Goal: Use online tool/utility: Use online tool/utility

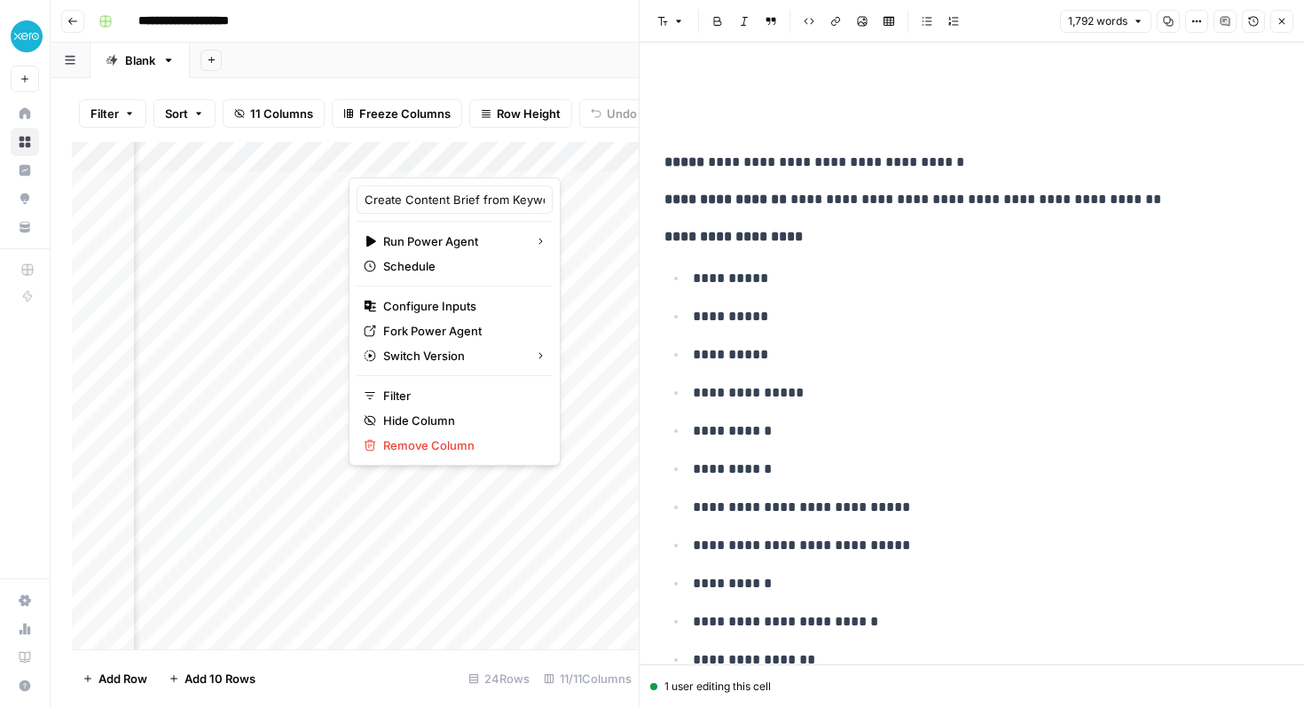
scroll to position [0, 81]
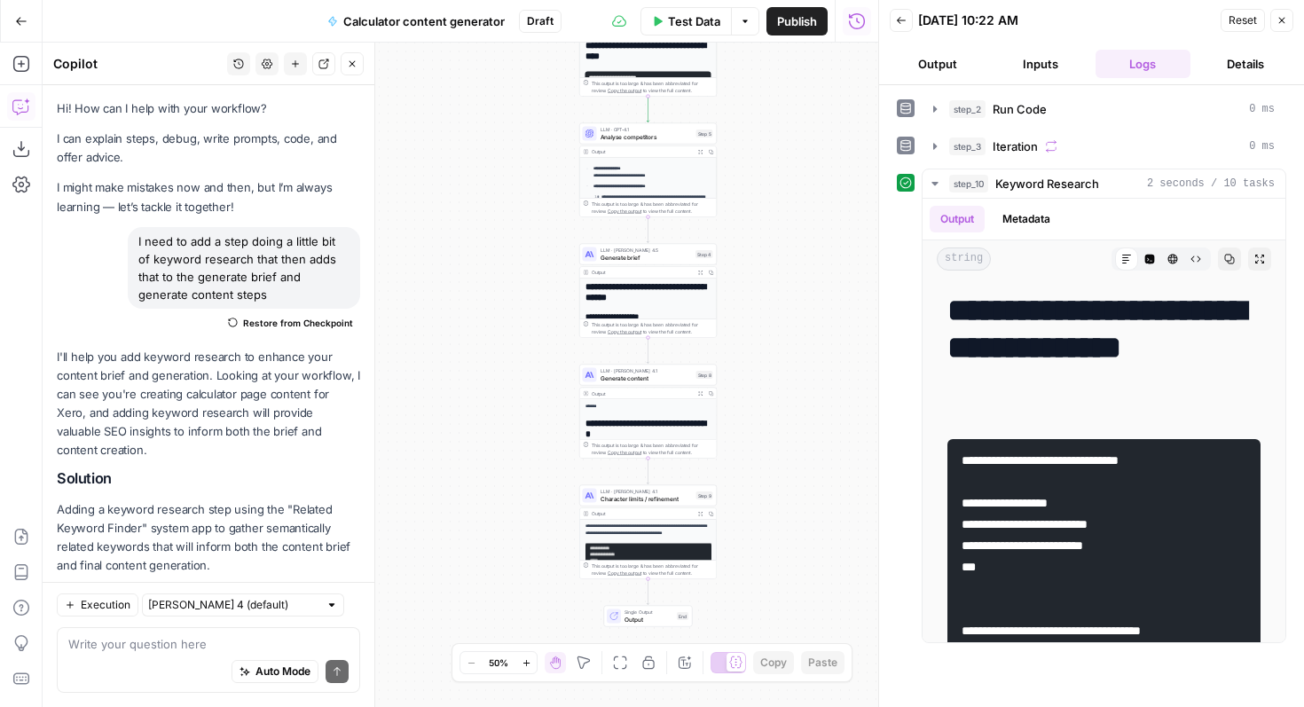
scroll to position [817, 0]
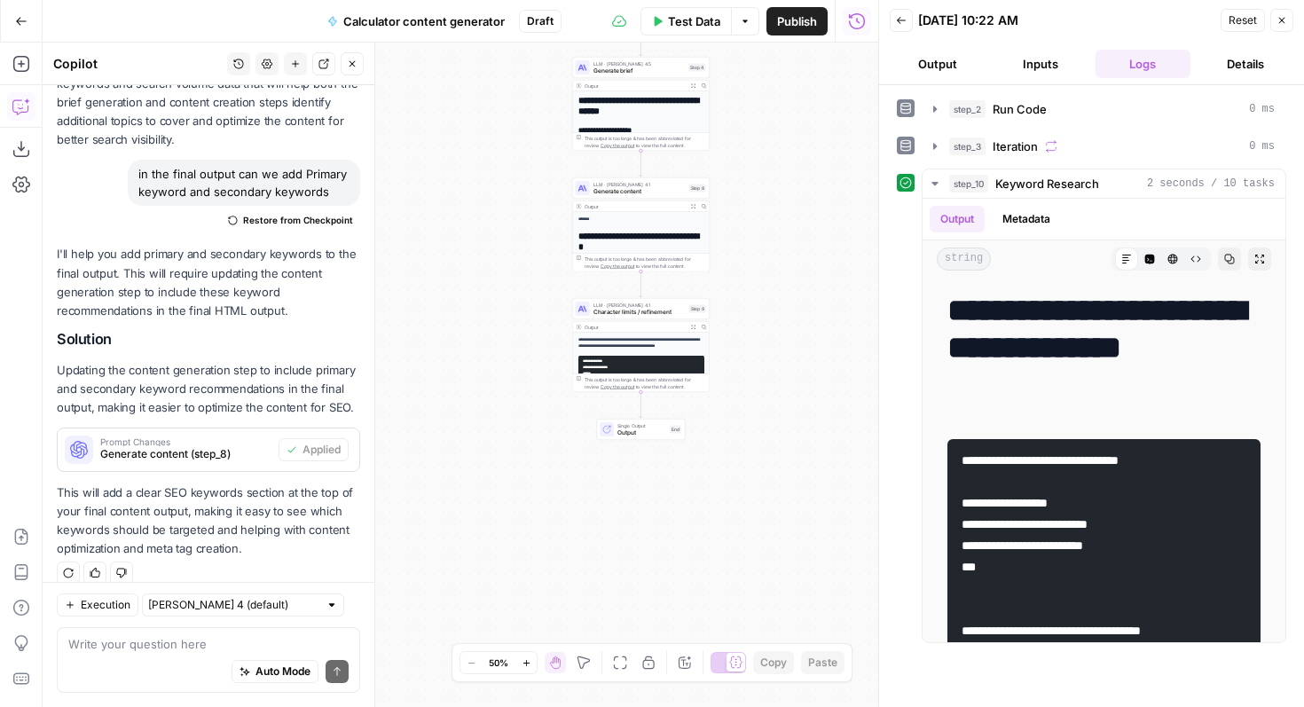
click at [712, 14] on span "Test Data" at bounding box center [694, 21] width 52 height 18
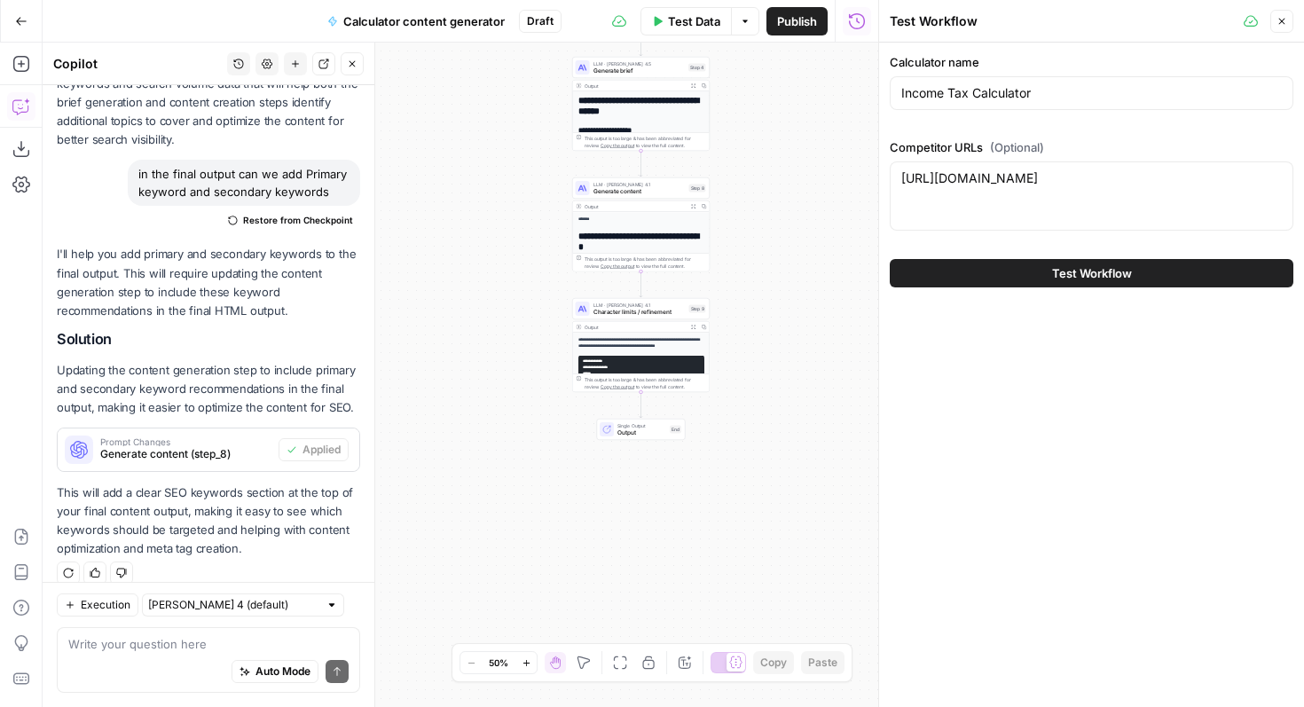
click at [1021, 278] on button "Test Workflow" at bounding box center [1092, 273] width 404 height 28
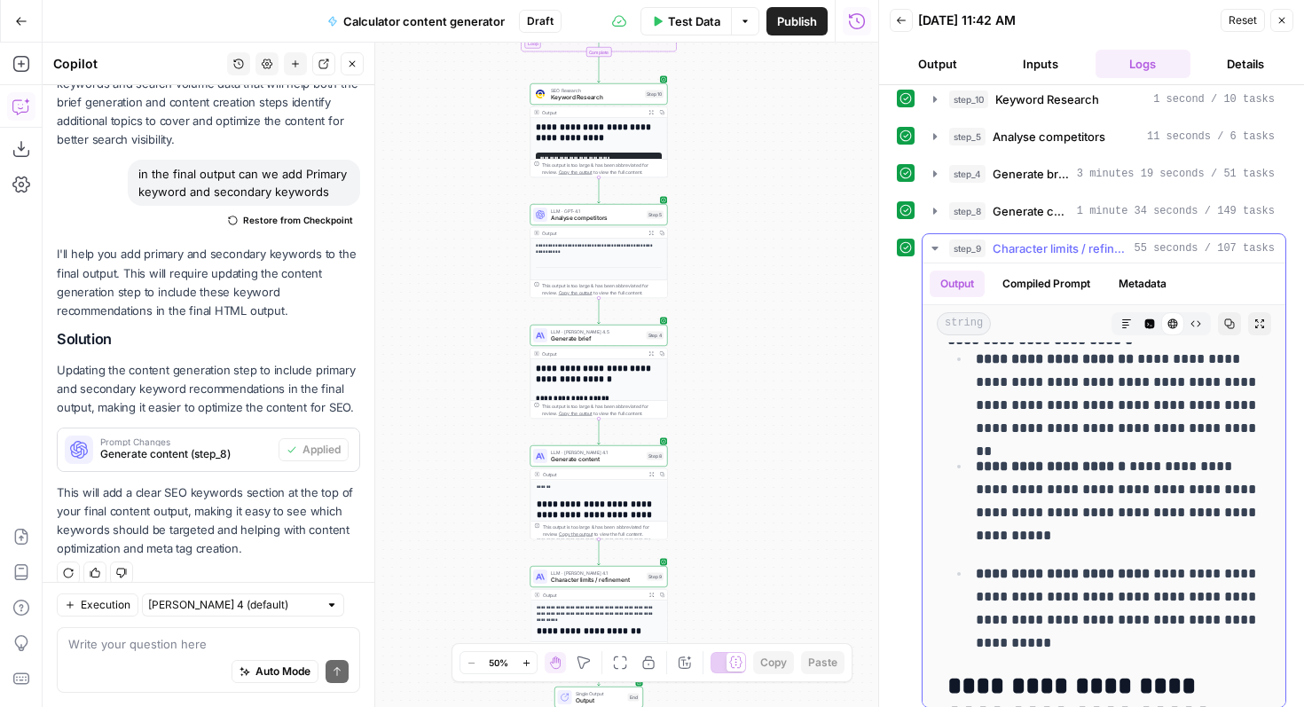
scroll to position [881, 0]
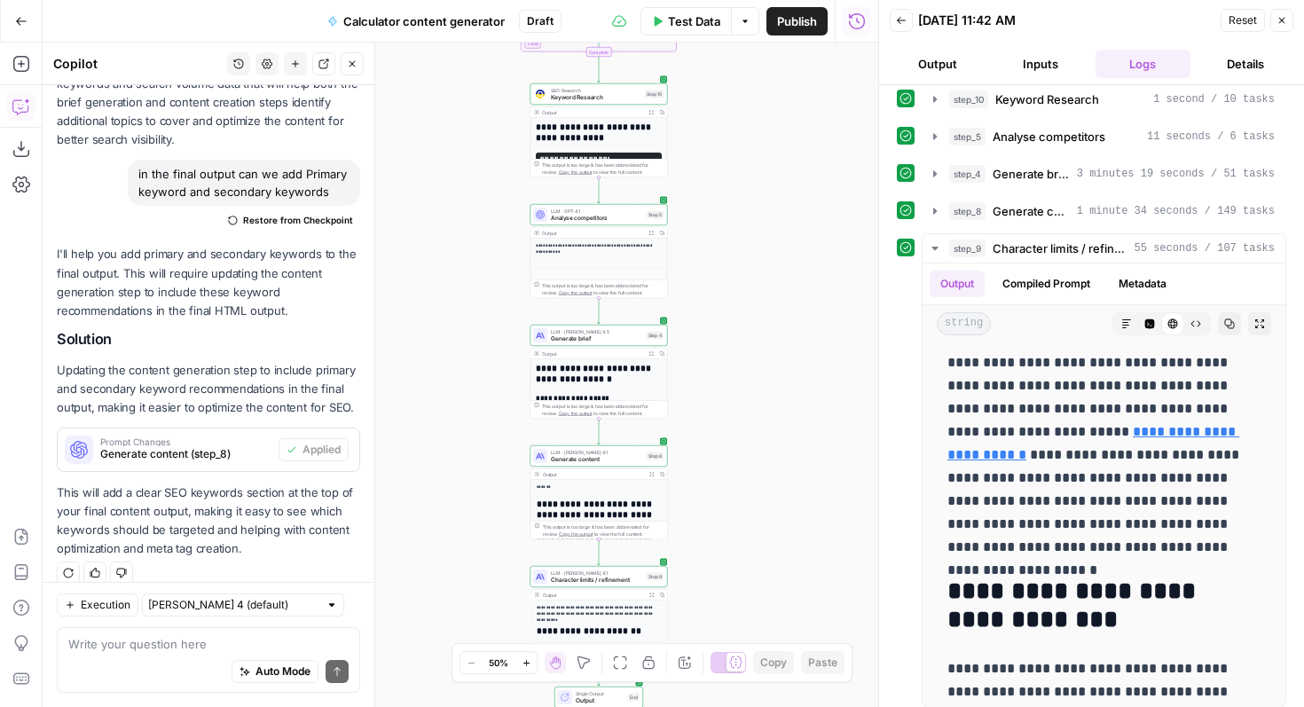
click at [206, 637] on div "Auto Mode will automatically modify and execute the workflow" at bounding box center [274, 627] width 263 height 35
click at [157, 661] on div "Auto Mode Send" at bounding box center [208, 672] width 280 height 39
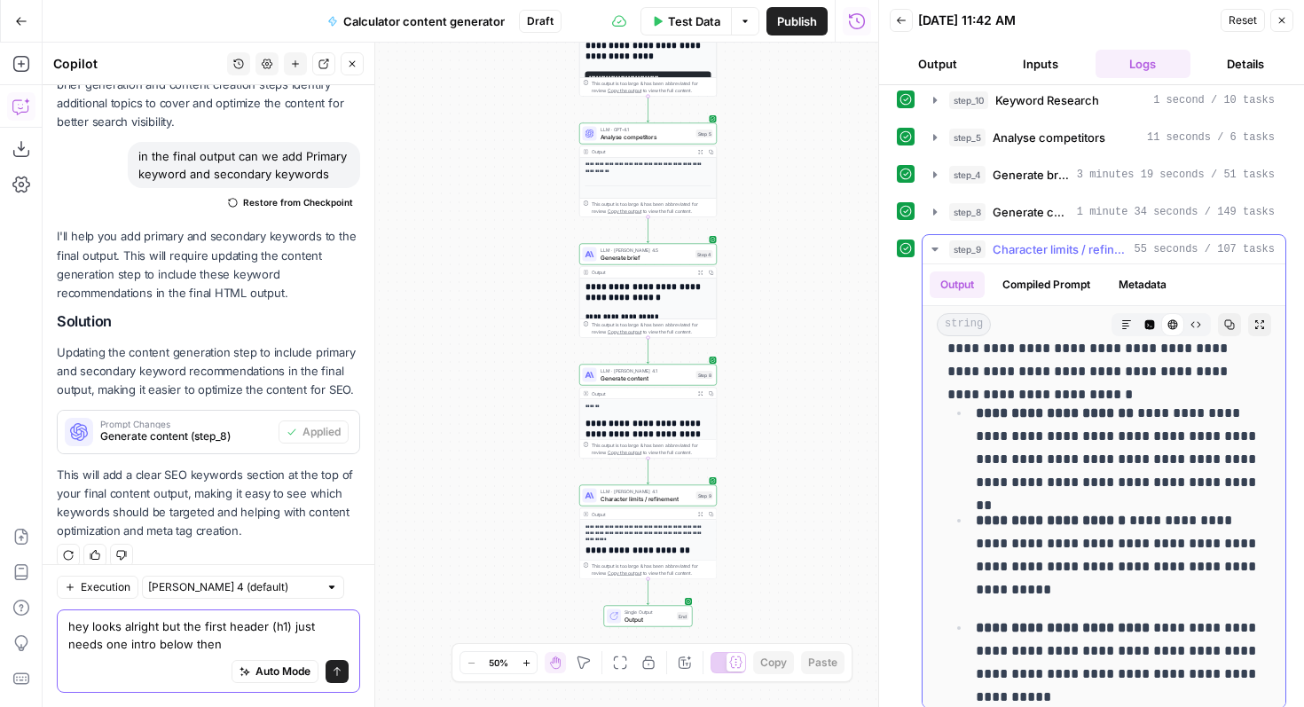
scroll to position [402, 0]
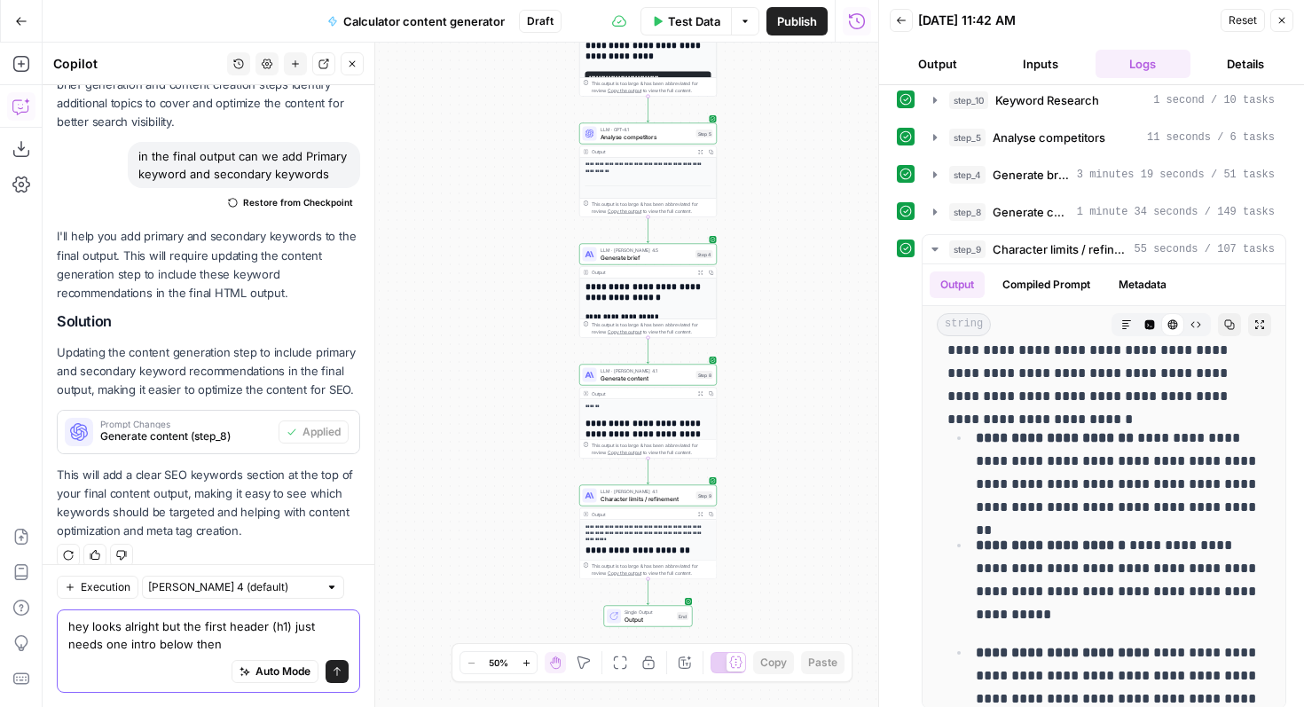
drag, startPoint x: 194, startPoint y: 638, endPoint x: 182, endPoint y: 631, distance: 14.3
click at [182, 631] on textarea "hey looks alright but the first header (h1) just needs one intro below then" at bounding box center [208, 635] width 280 height 35
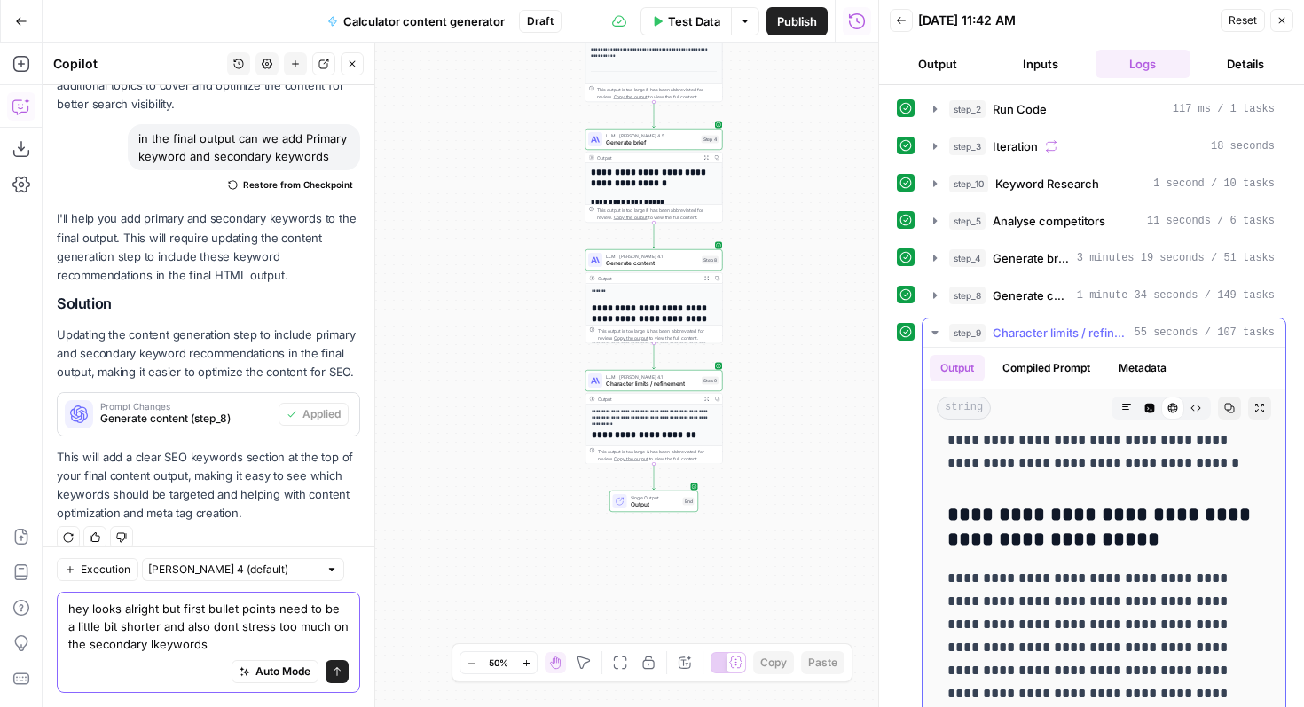
scroll to position [4861, 0]
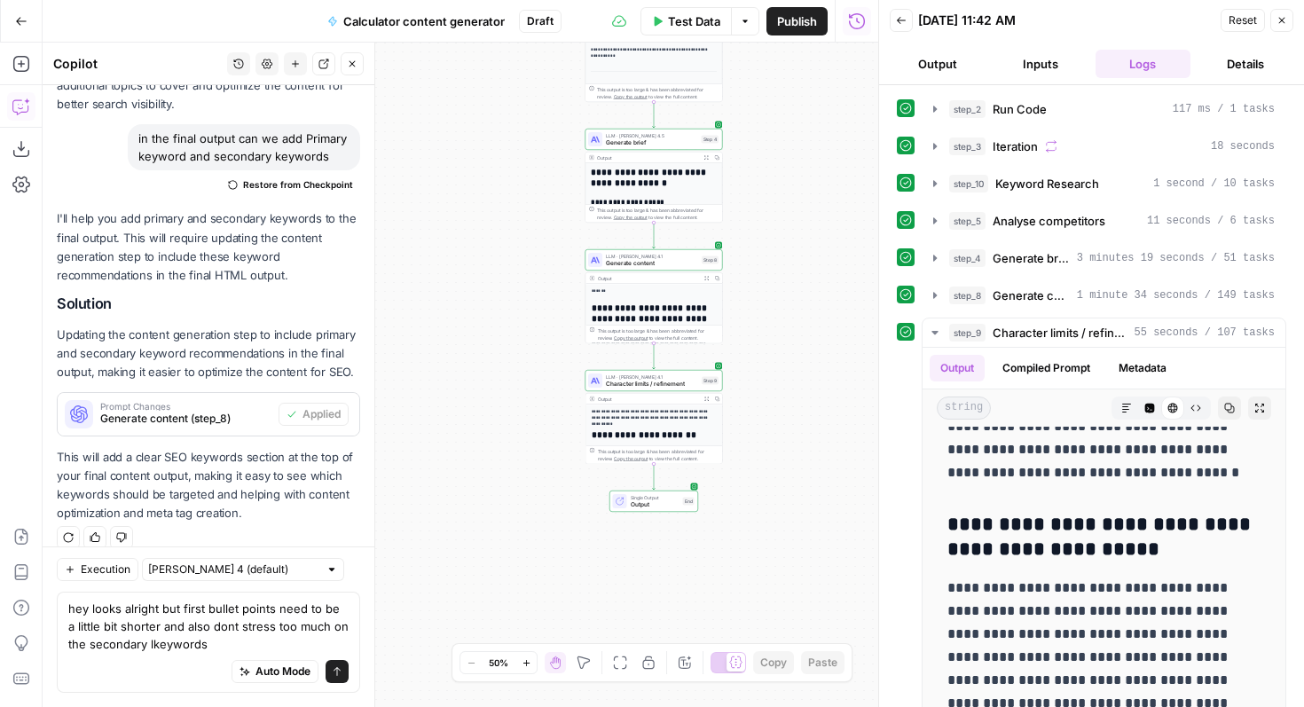
click at [622, 381] on span "Character limits / refinement" at bounding box center [652, 384] width 92 height 9
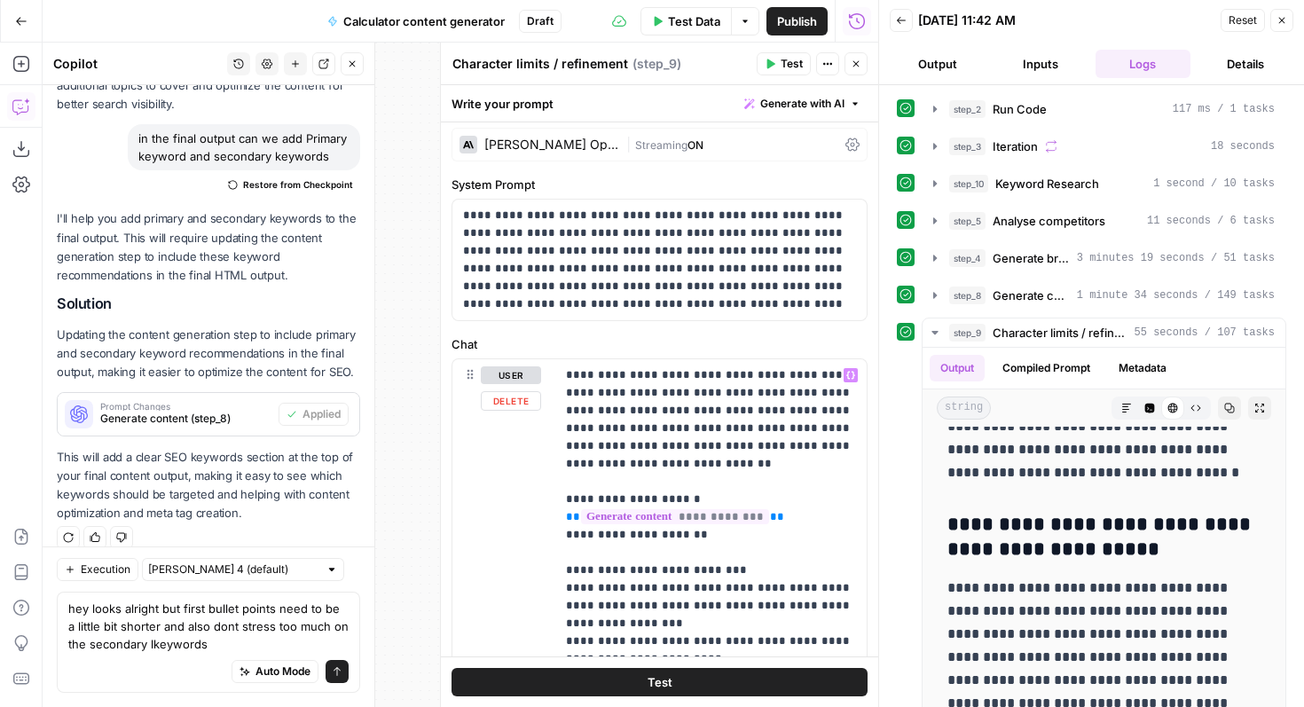
scroll to position [12, 0]
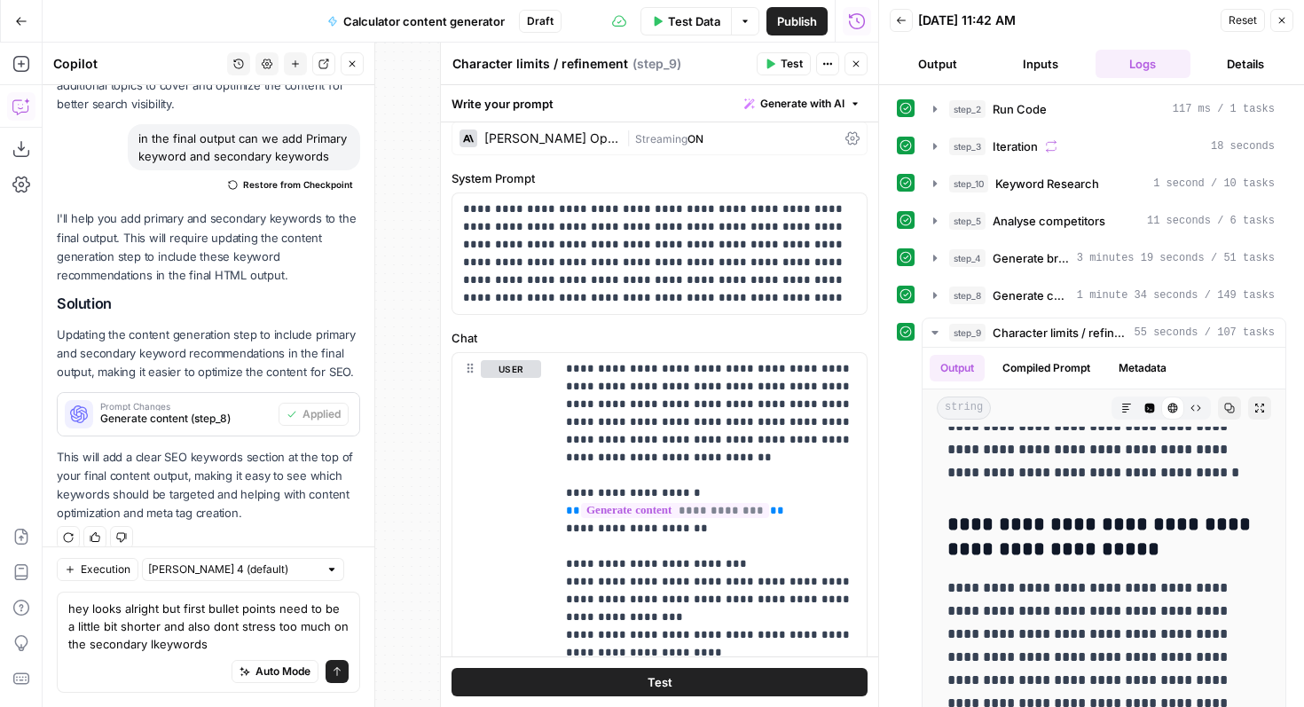
click at [859, 61] on icon "button" at bounding box center [856, 64] width 11 height 11
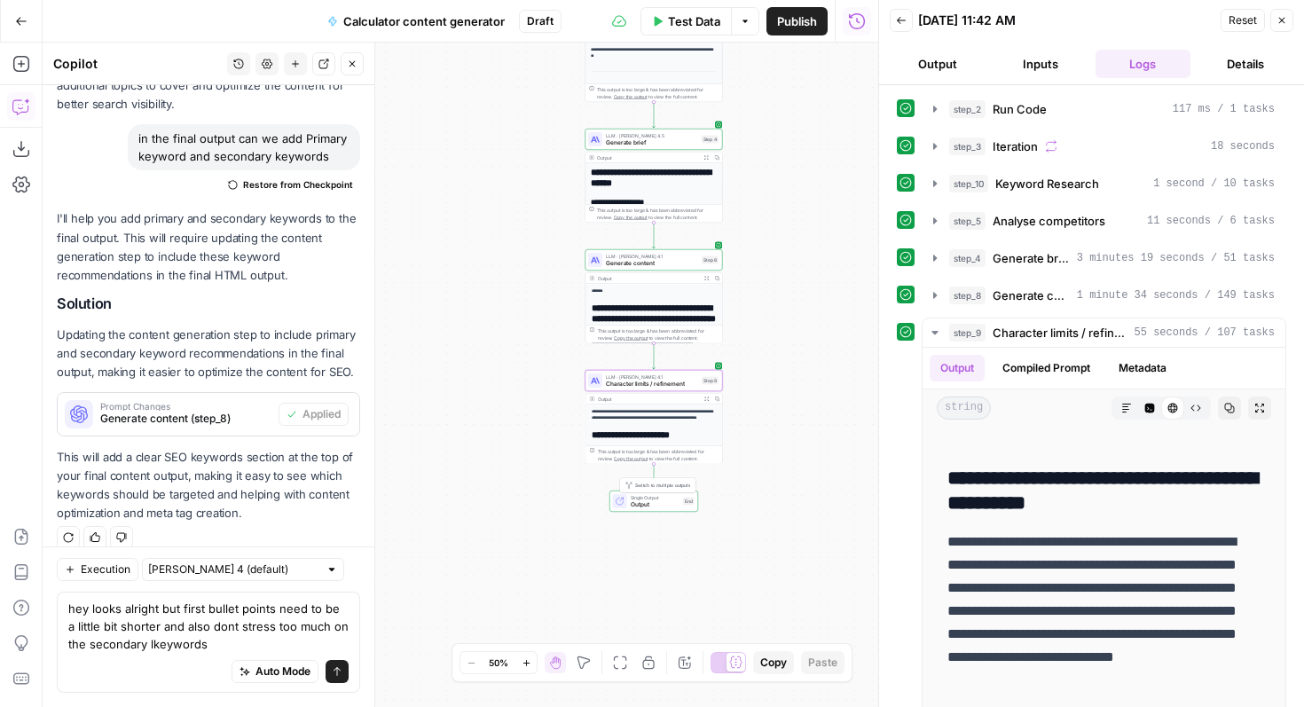
click at [662, 502] on span "Output" at bounding box center [655, 505] width 49 height 9
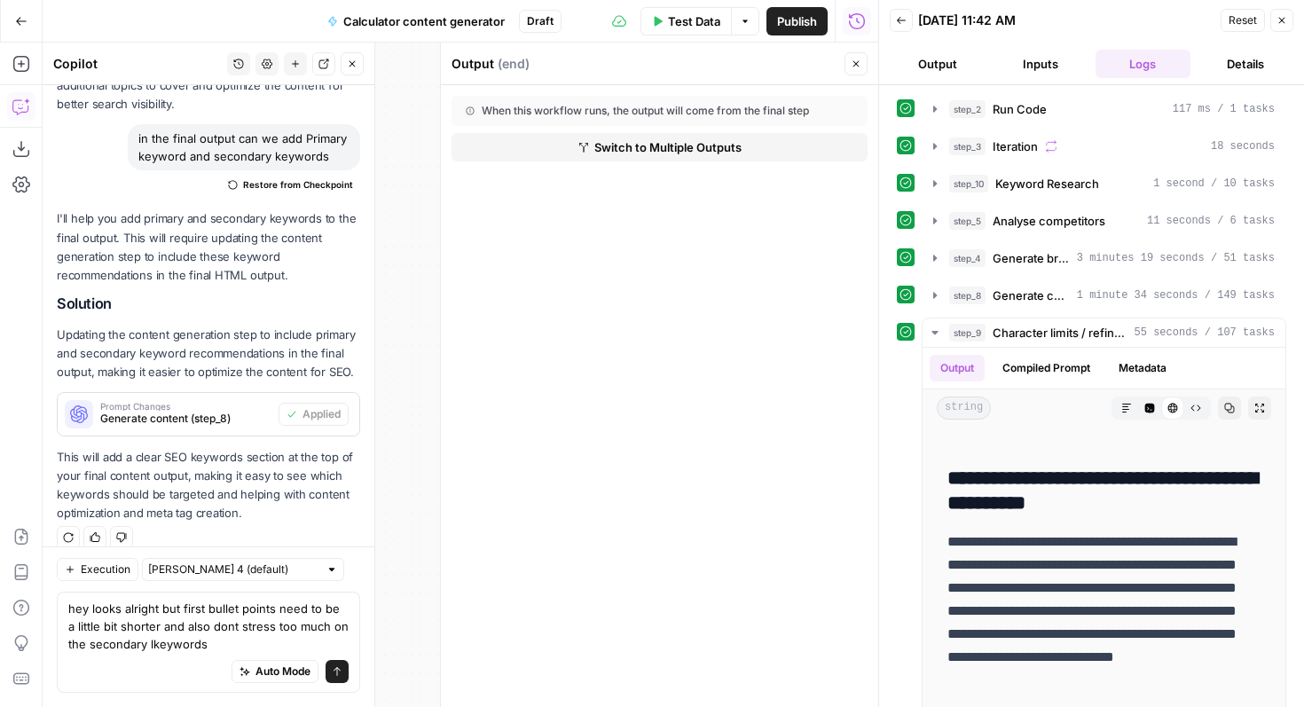
click at [854, 67] on icon "button" at bounding box center [857, 64] width 6 height 6
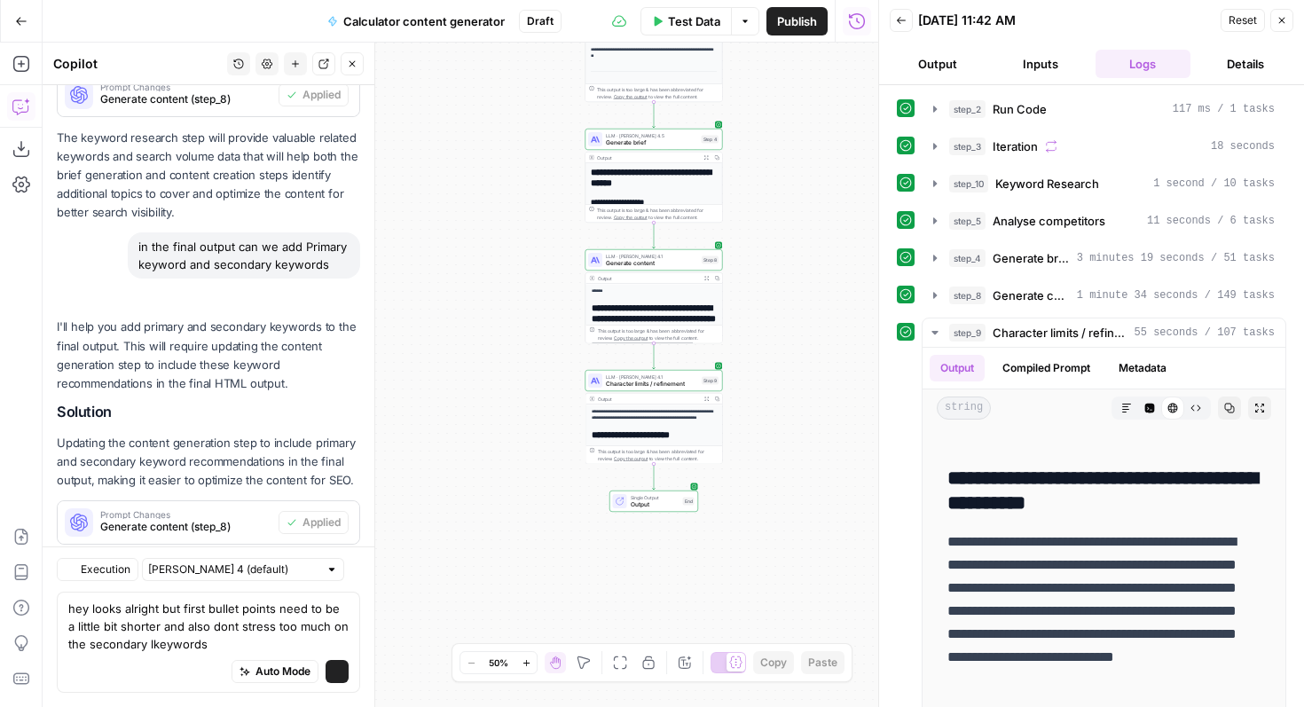
scroll to position [853, 0]
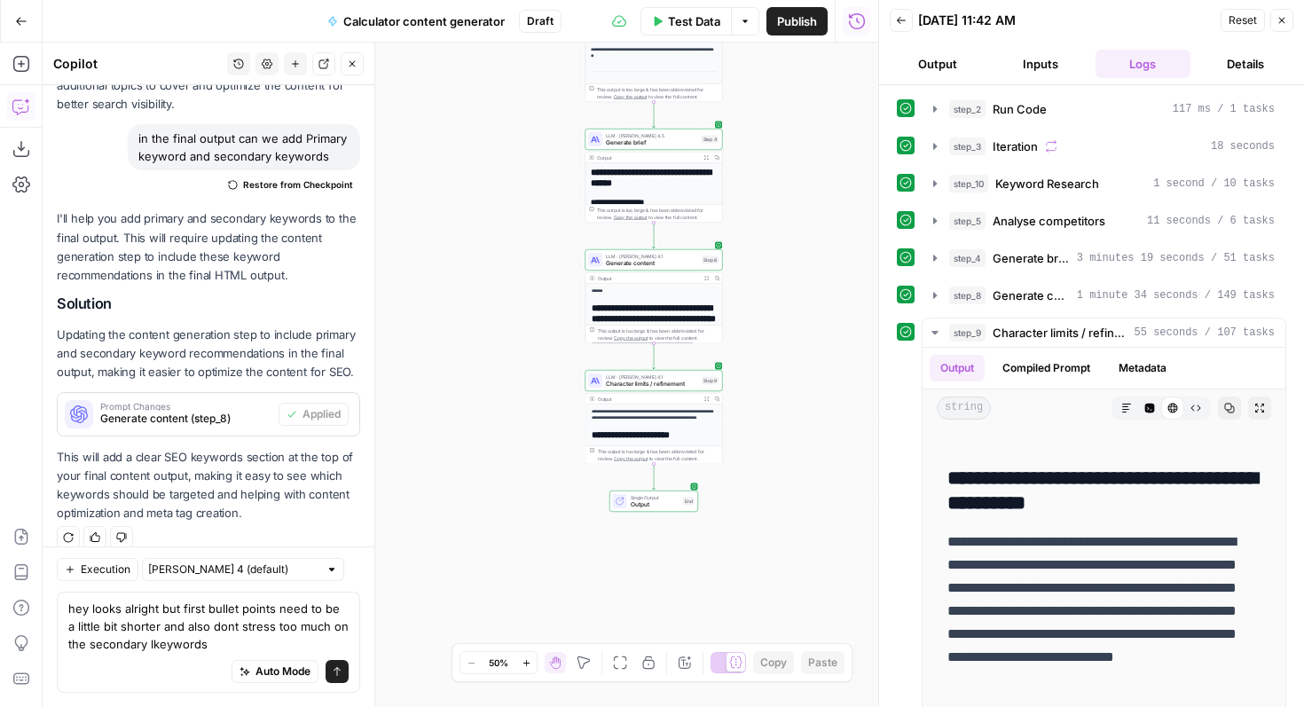
click at [210, 655] on div "Auto Mode Send" at bounding box center [208, 672] width 280 height 39
drag, startPoint x: 234, startPoint y: 629, endPoint x: 183, endPoint y: 641, distance: 52.7
click at [183, 641] on textarea "hey looks alright but first bullet points need to be a little bit shorter and a…" at bounding box center [208, 626] width 280 height 53
click at [208, 642] on textarea "hey looks alright but first bullet points need to be a little bit shorter and a…" at bounding box center [208, 626] width 280 height 53
drag, startPoint x: 217, startPoint y: 642, endPoint x: 178, endPoint y: 631, distance: 39.6
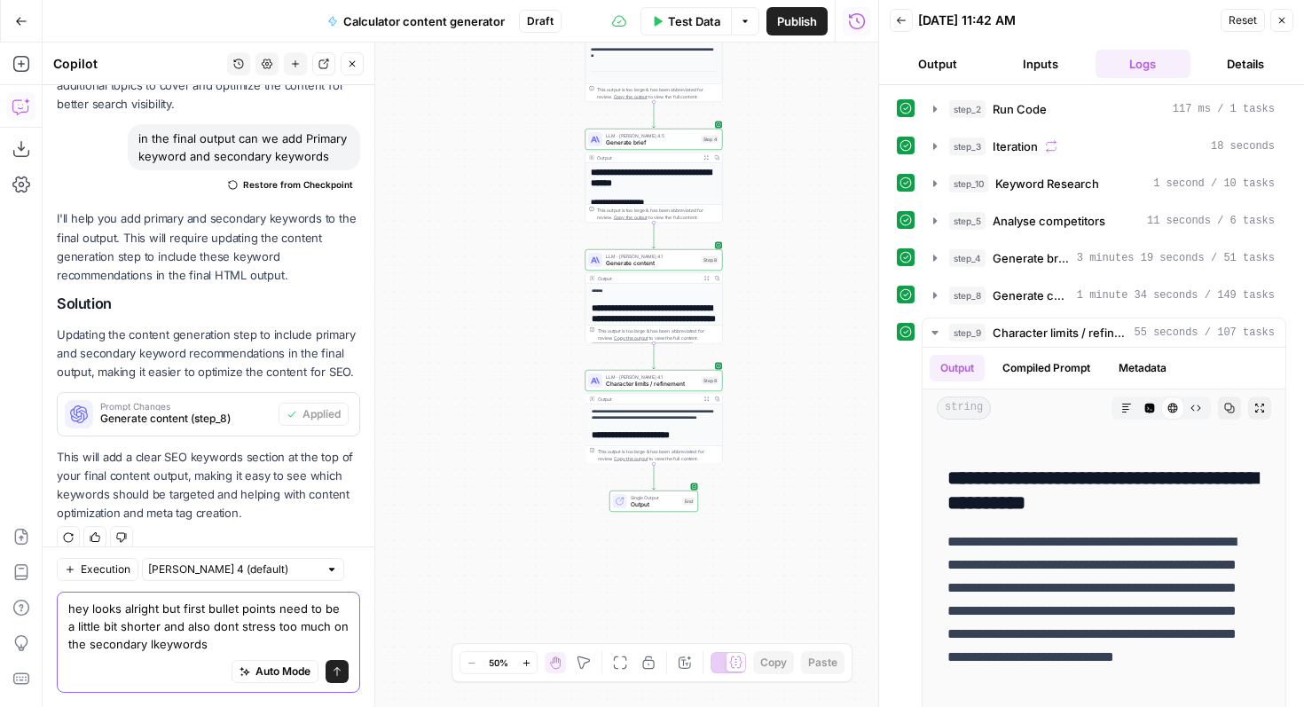
click at [178, 631] on textarea "hey looks alright but first bullet points need to be a little bit shorter and a…" at bounding box center [208, 626] width 280 height 53
click at [651, 266] on span "Generate content" at bounding box center [652, 263] width 92 height 9
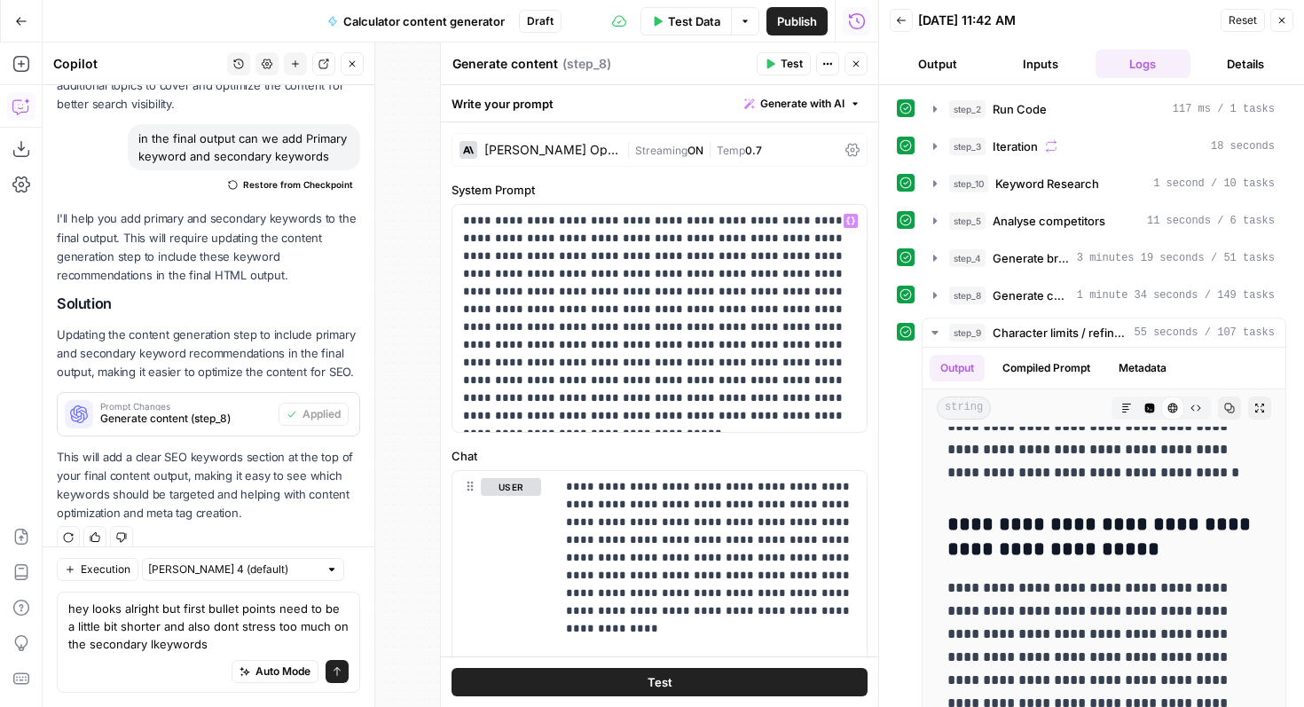
scroll to position [6, 0]
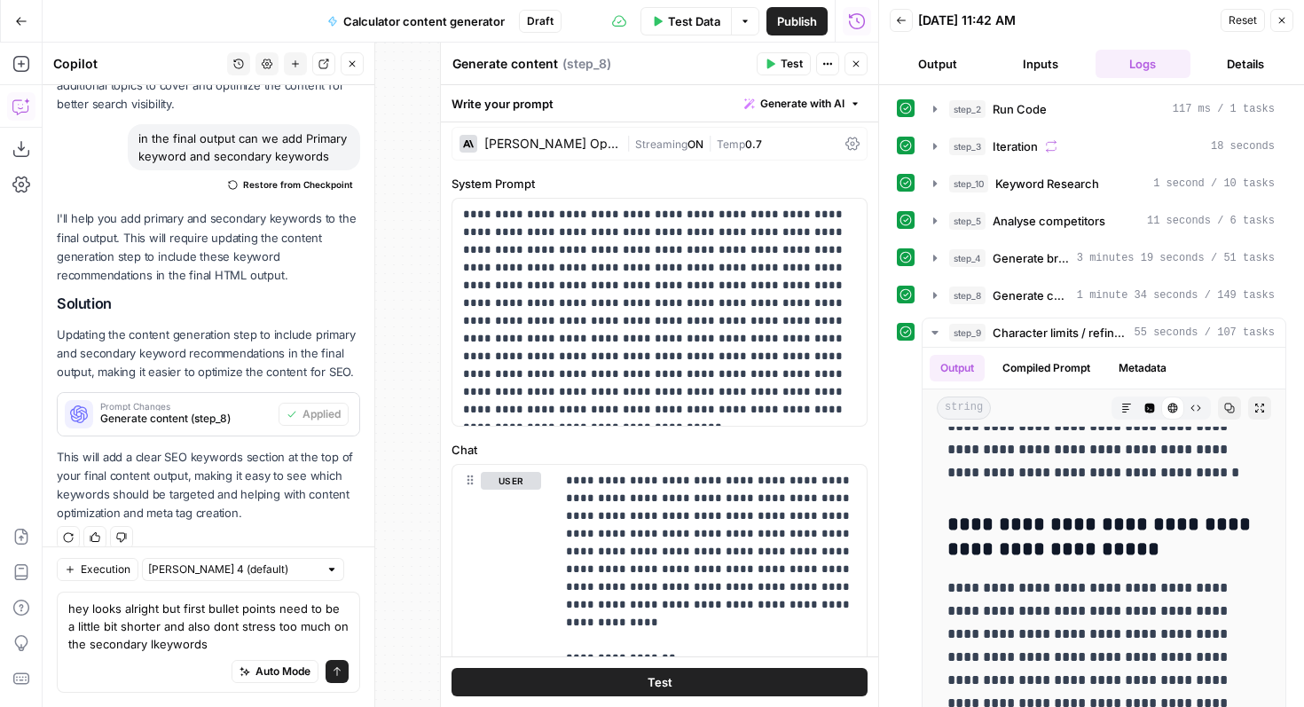
click at [861, 55] on button "Close" at bounding box center [856, 63] width 23 height 23
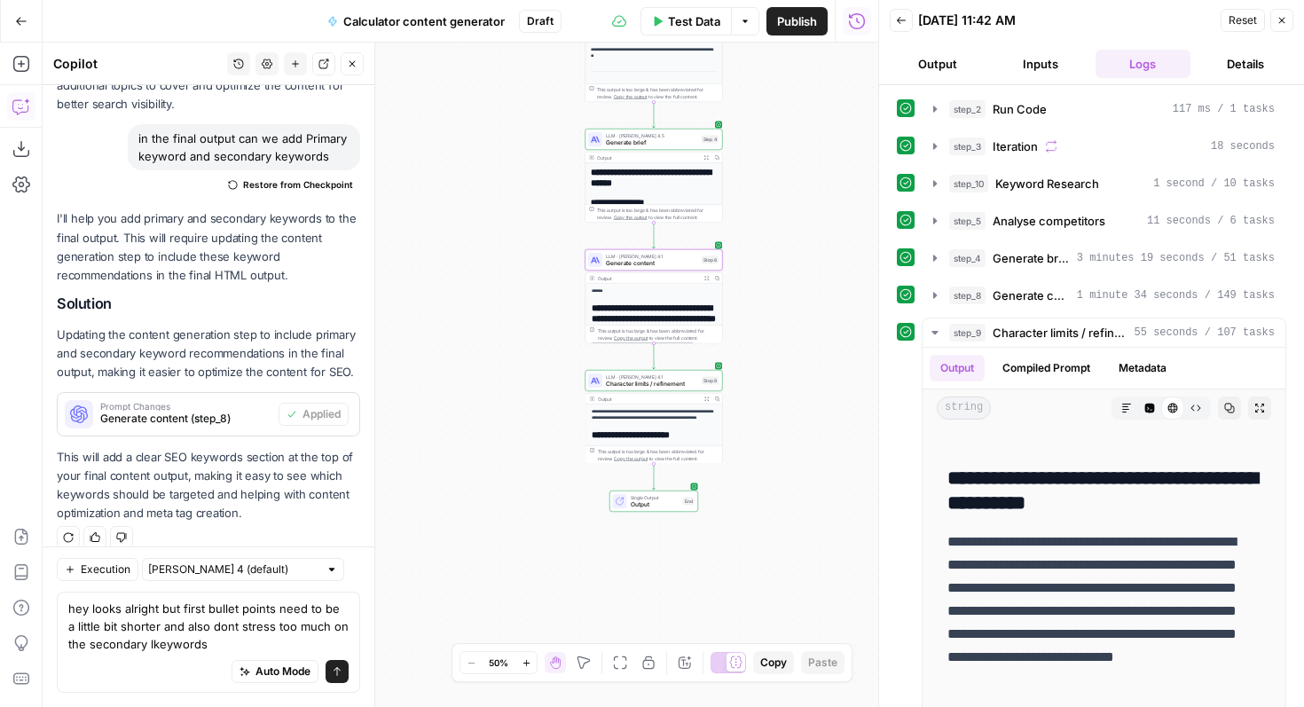
click at [932, 62] on button "Output" at bounding box center [938, 64] width 96 height 28
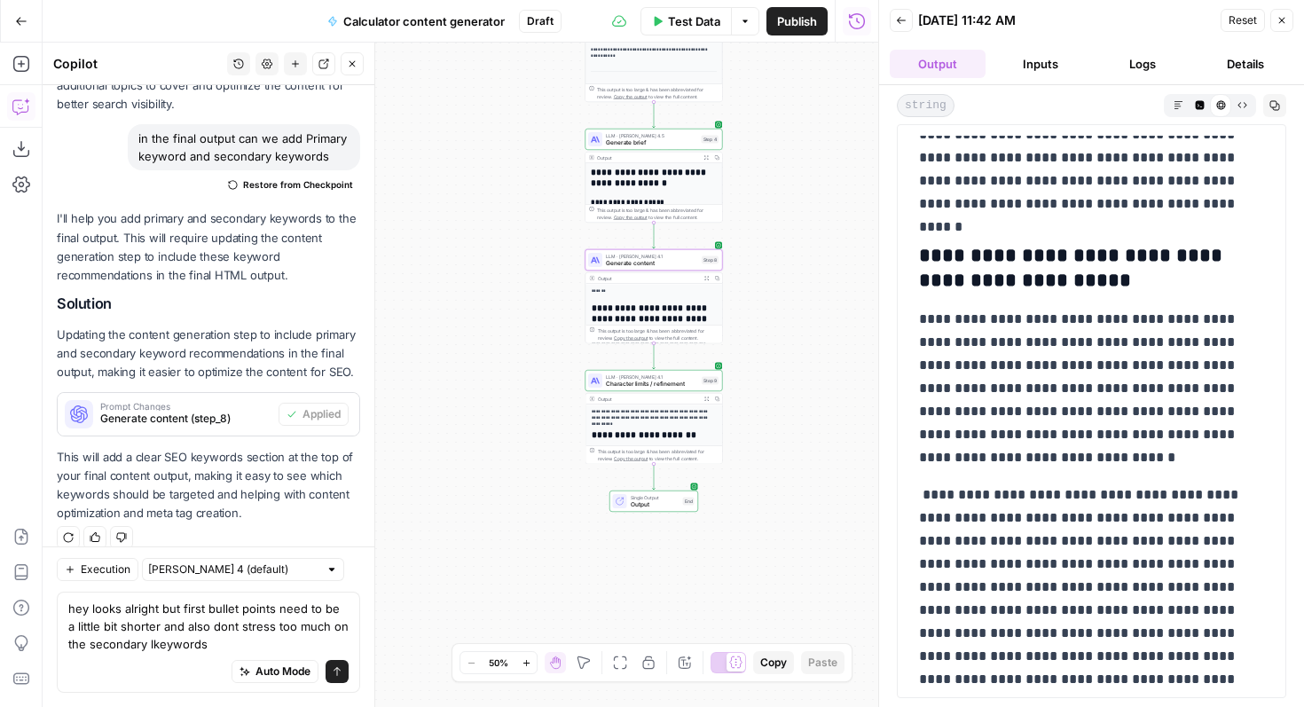
scroll to position [4245, 0]
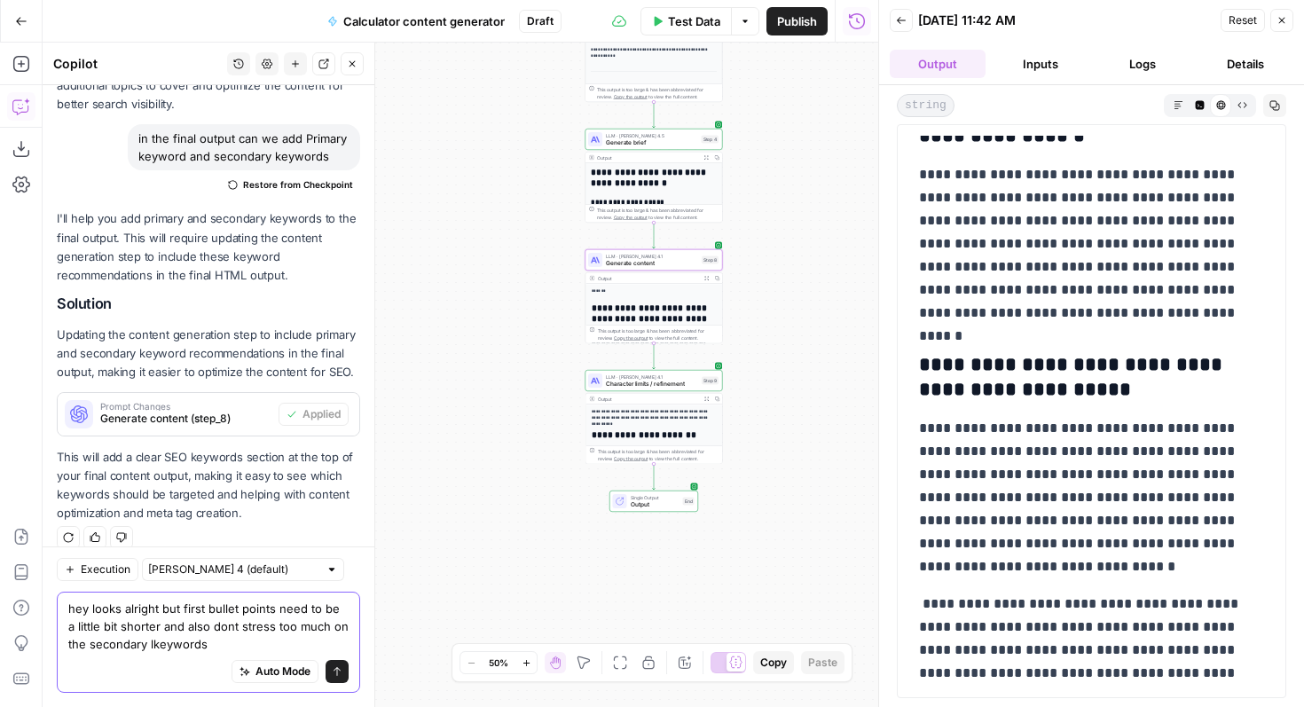
drag, startPoint x: 219, startPoint y: 637, endPoint x: 204, endPoint y: 635, distance: 15.2
click at [204, 635] on textarea "hey looks alright but first bullet points need to be a little bit shorter and a…" at bounding box center [208, 626] width 280 height 53
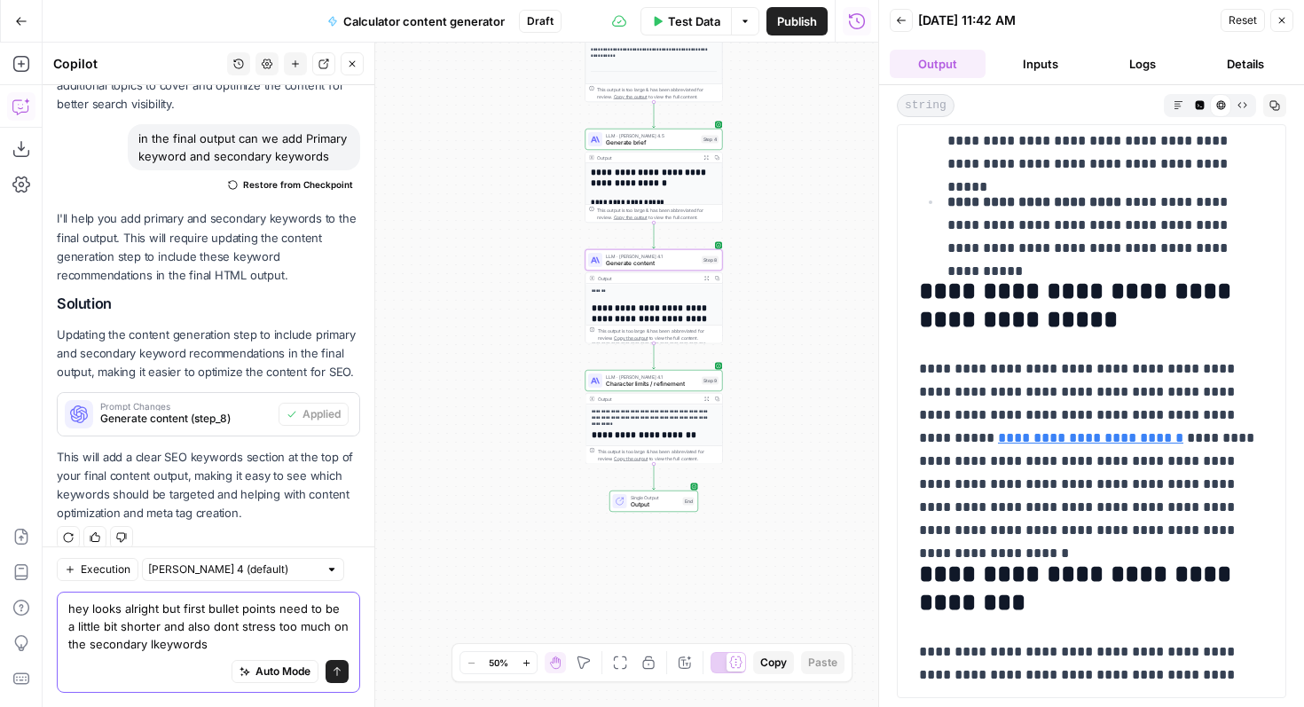
scroll to position [0, 0]
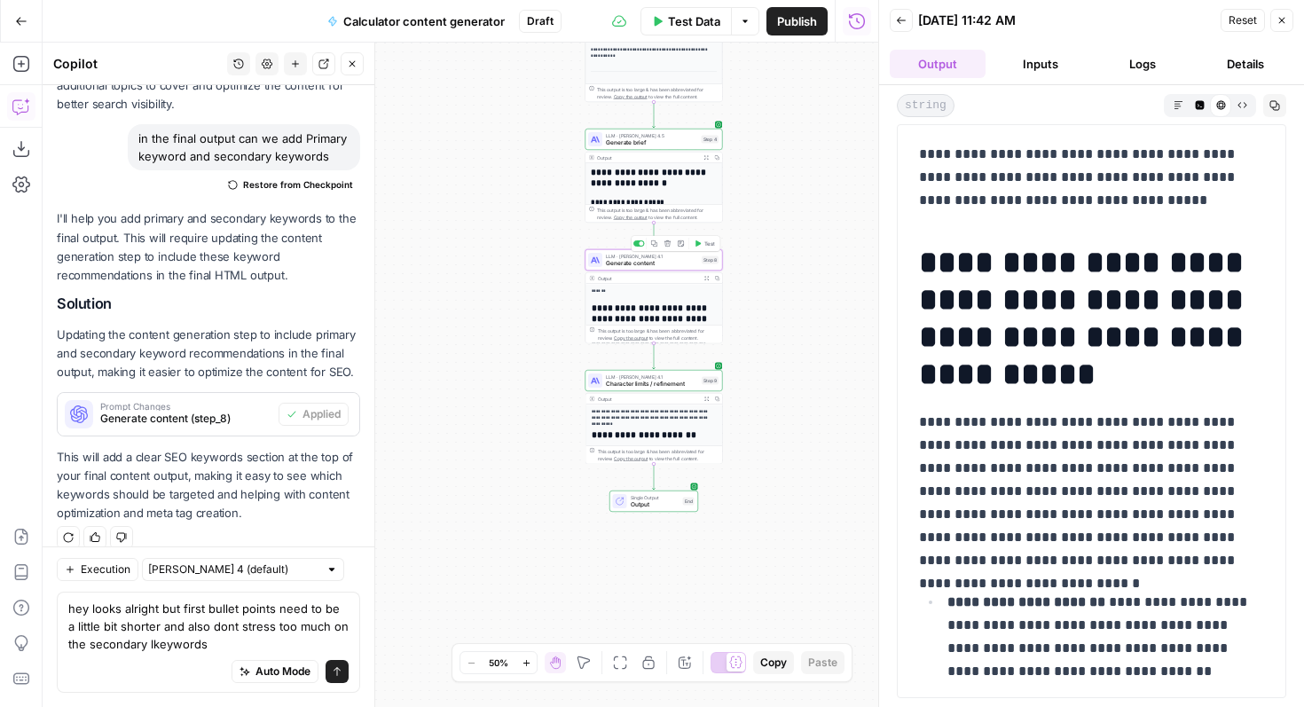
click at [638, 263] on span "Generate content" at bounding box center [652, 263] width 92 height 9
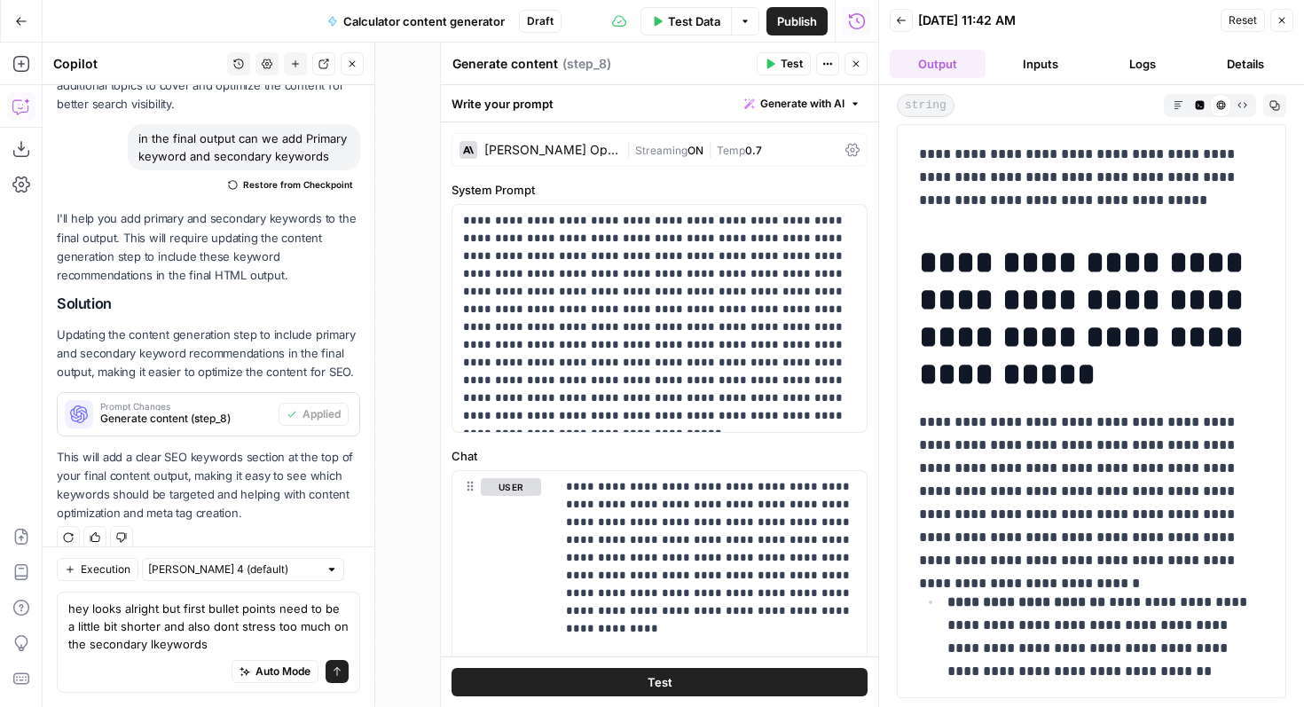
click at [848, 49] on header "Generate content Generate content ( step_8 ) Test Actions Close" at bounding box center [659, 64] width 437 height 43
click at [855, 56] on button "Close" at bounding box center [856, 63] width 23 height 23
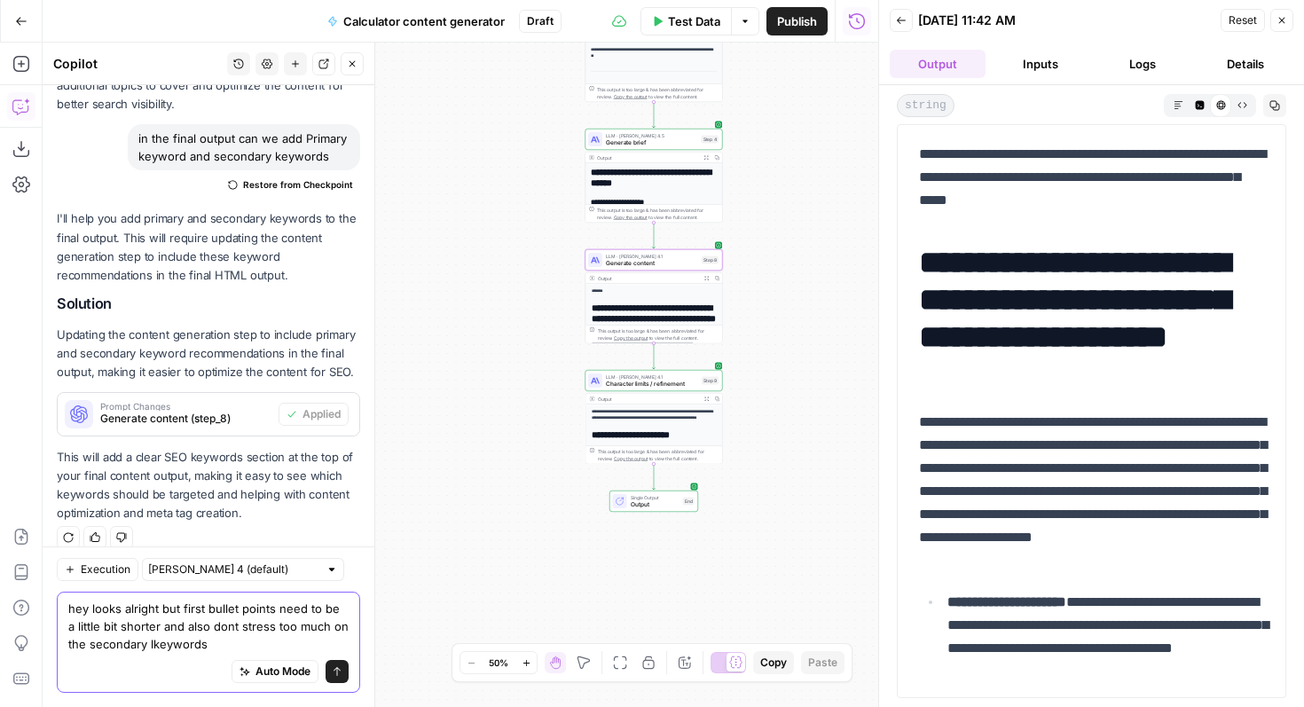
click at [250, 640] on textarea "hey looks alright but first bullet points need to be a little bit shorter and a…" at bounding box center [208, 626] width 280 height 53
click at [157, 645] on textarea "hey looks alright but first bullet points need to be a little bit shorter and a…" at bounding box center [208, 626] width 280 height 53
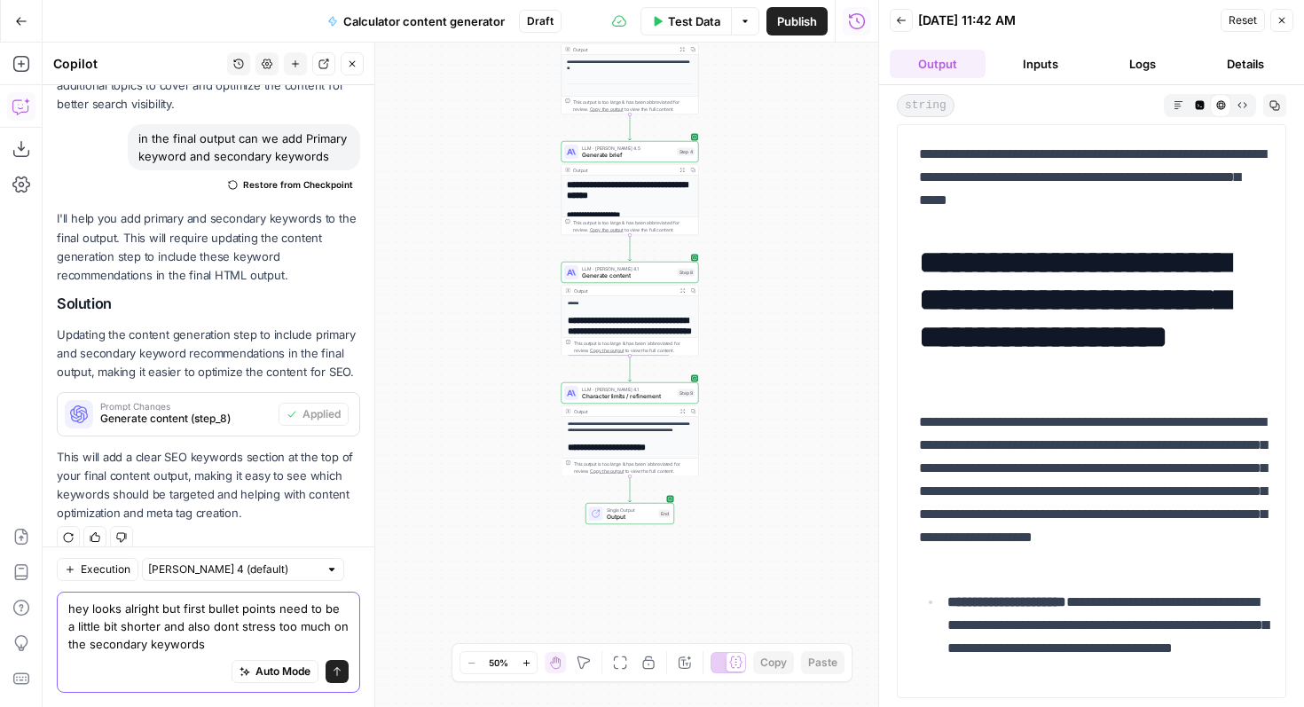
type textarea "hey looks alright but first bullet points need to be a little bit shorter and a…"
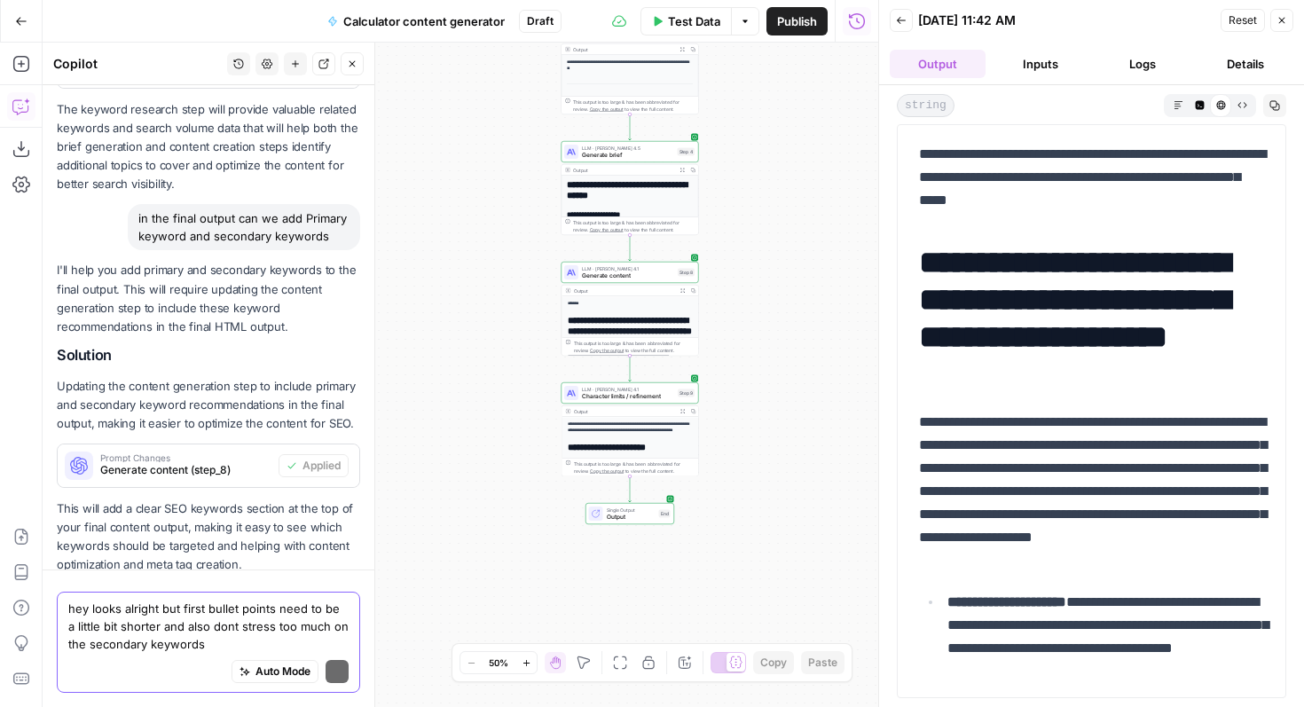
scroll to position [853, 0]
